Goal: Information Seeking & Learning: Understand process/instructions

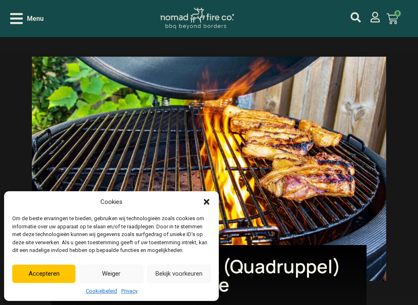
scroll to position [203, 0]
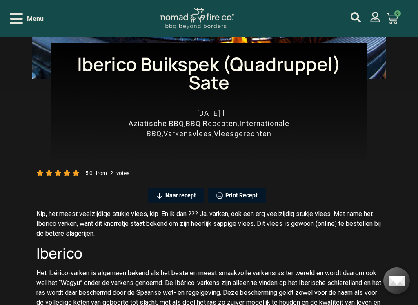
click at [209, 192] on link "Print Recept" at bounding box center [237, 195] width 58 height 15
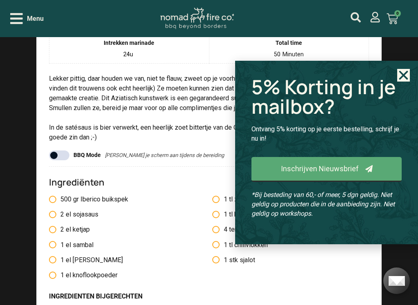
scroll to position [881, 0]
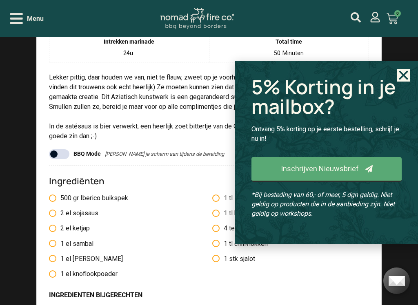
click at [401, 69] on icon "Close" at bounding box center [403, 75] width 13 height 13
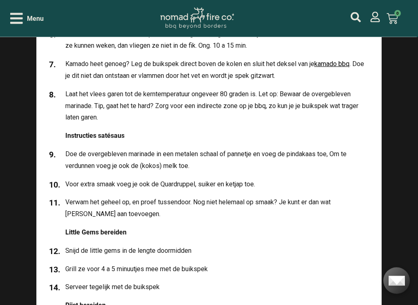
scroll to position [1615, 0]
click at [314, 247] on li "Snijd de little gems in de lengte doormidden" at bounding box center [209, 251] width 320 height 12
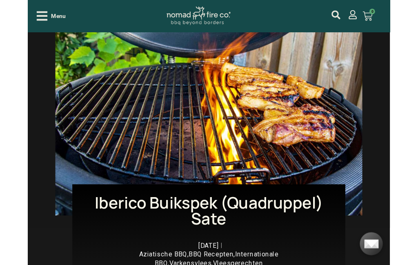
scroll to position [0, 0]
